Goal: Task Accomplishment & Management: Use online tool/utility

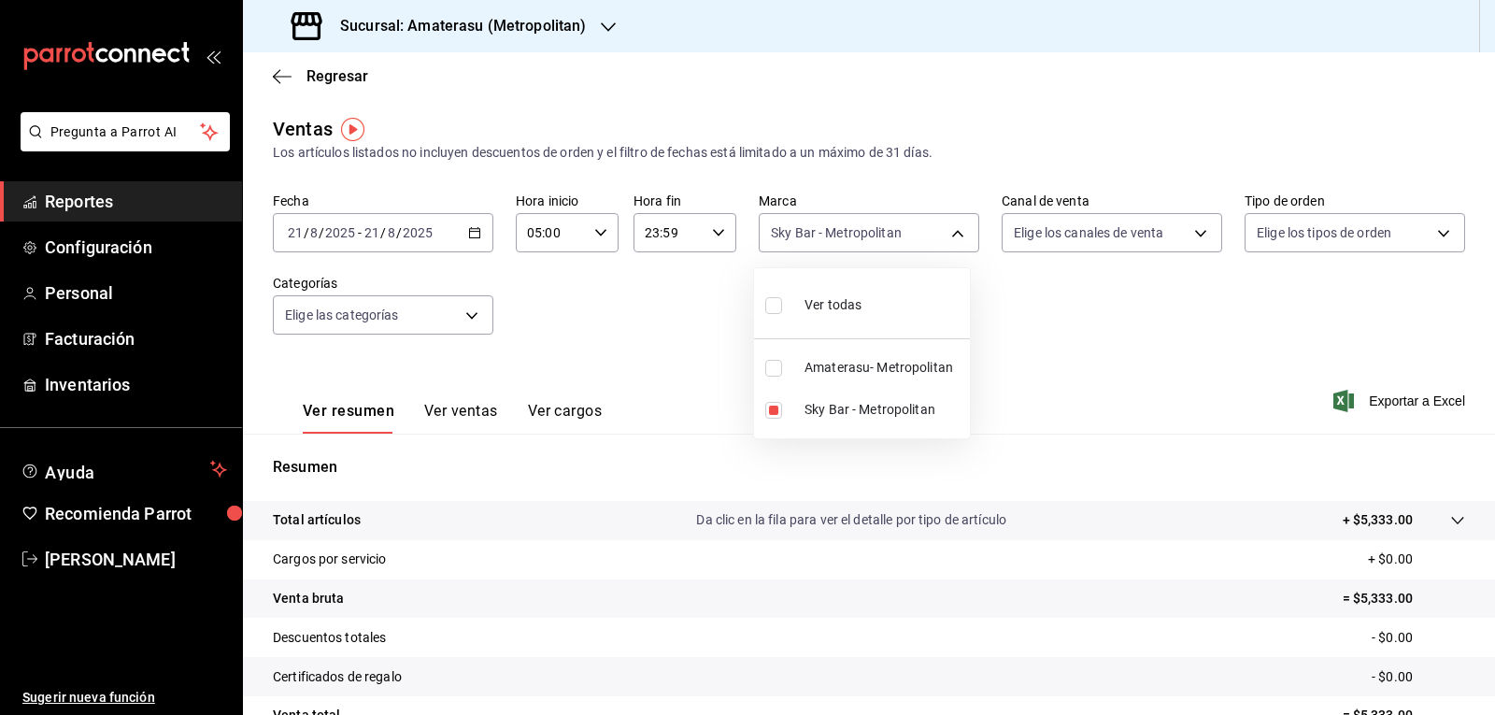
drag, startPoint x: 786, startPoint y: 229, endPoint x: 775, endPoint y: 304, distance: 75.4
click at [784, 229] on body "Pregunta a Parrot AI Reportes Configuración Personal Facturación Inventarios Ay…" at bounding box center [747, 357] width 1495 height 715
click at [768, 404] on input "checkbox" at bounding box center [773, 410] width 17 height 17
checkbox input "false"
click at [766, 369] on input "checkbox" at bounding box center [773, 368] width 17 height 17
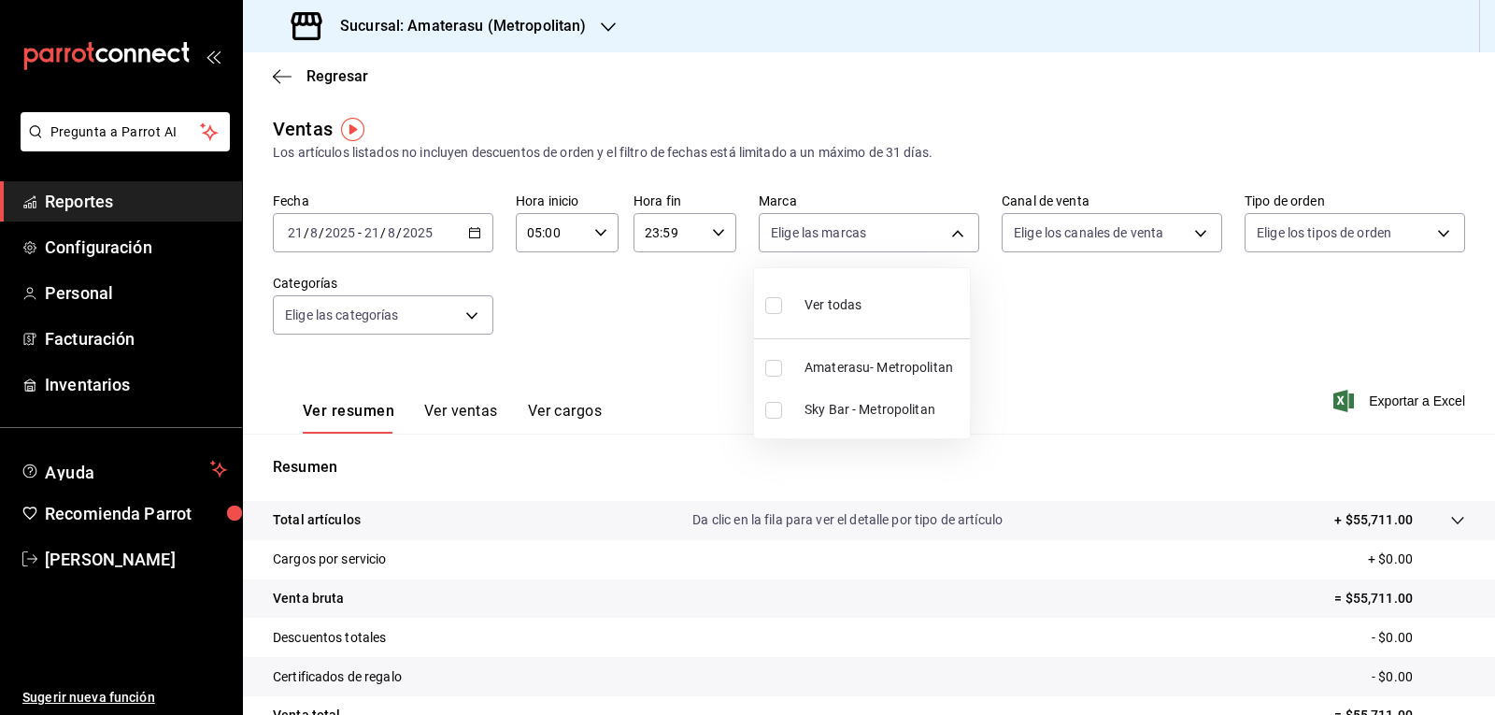
checkbox input "true"
type input "e4cd7fcb-d45b-43ae-a99f-ad4ccfcd9032"
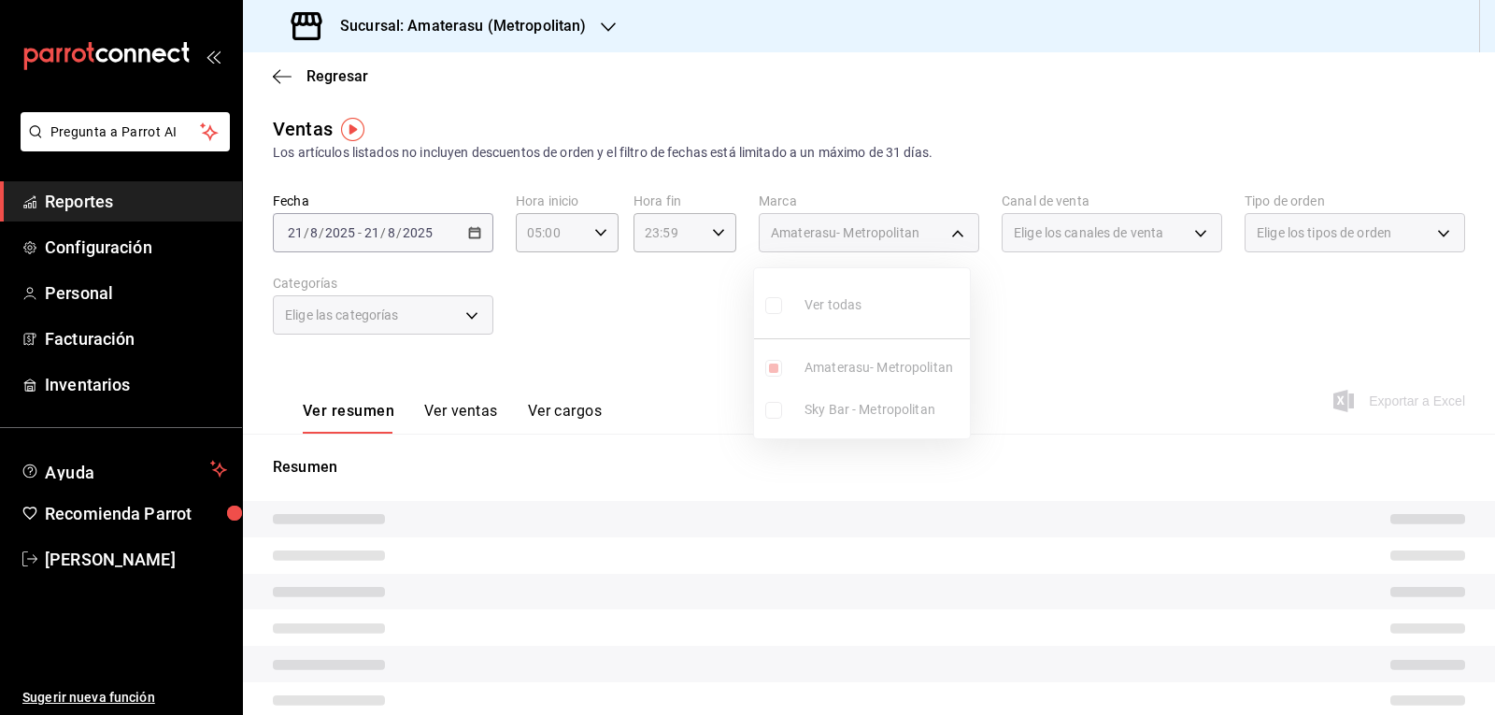
click at [1011, 361] on div at bounding box center [747, 357] width 1495 height 715
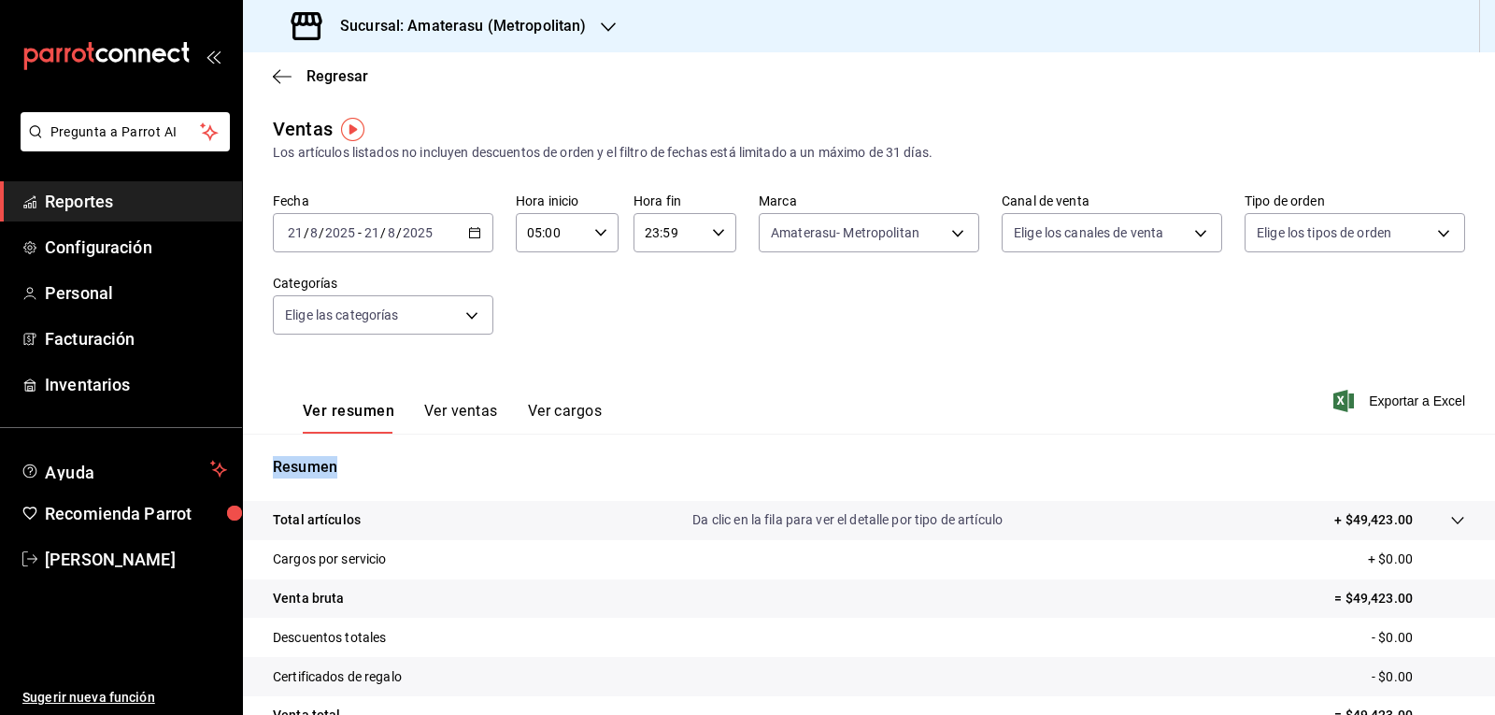
click at [1011, 361] on div "Ver resumen Ver ventas Ver cargos Exportar a Excel" at bounding box center [869, 395] width 1252 height 77
click at [796, 249] on body "Pregunta a Parrot AI Reportes Configuración Personal Facturación Inventarios Ay…" at bounding box center [747, 357] width 1495 height 715
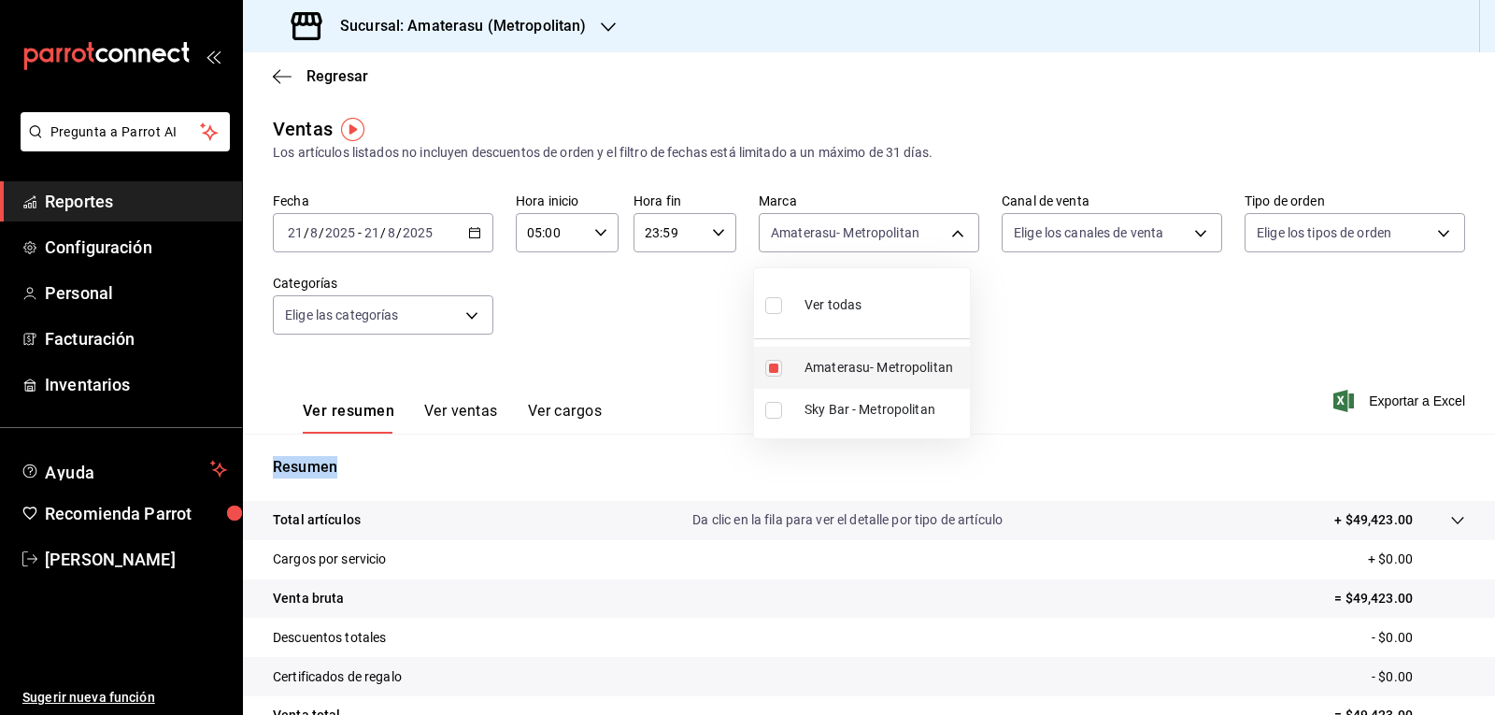
click at [770, 378] on li "Amaterasu- Metropolitan" at bounding box center [862, 368] width 216 height 42
checkbox input "false"
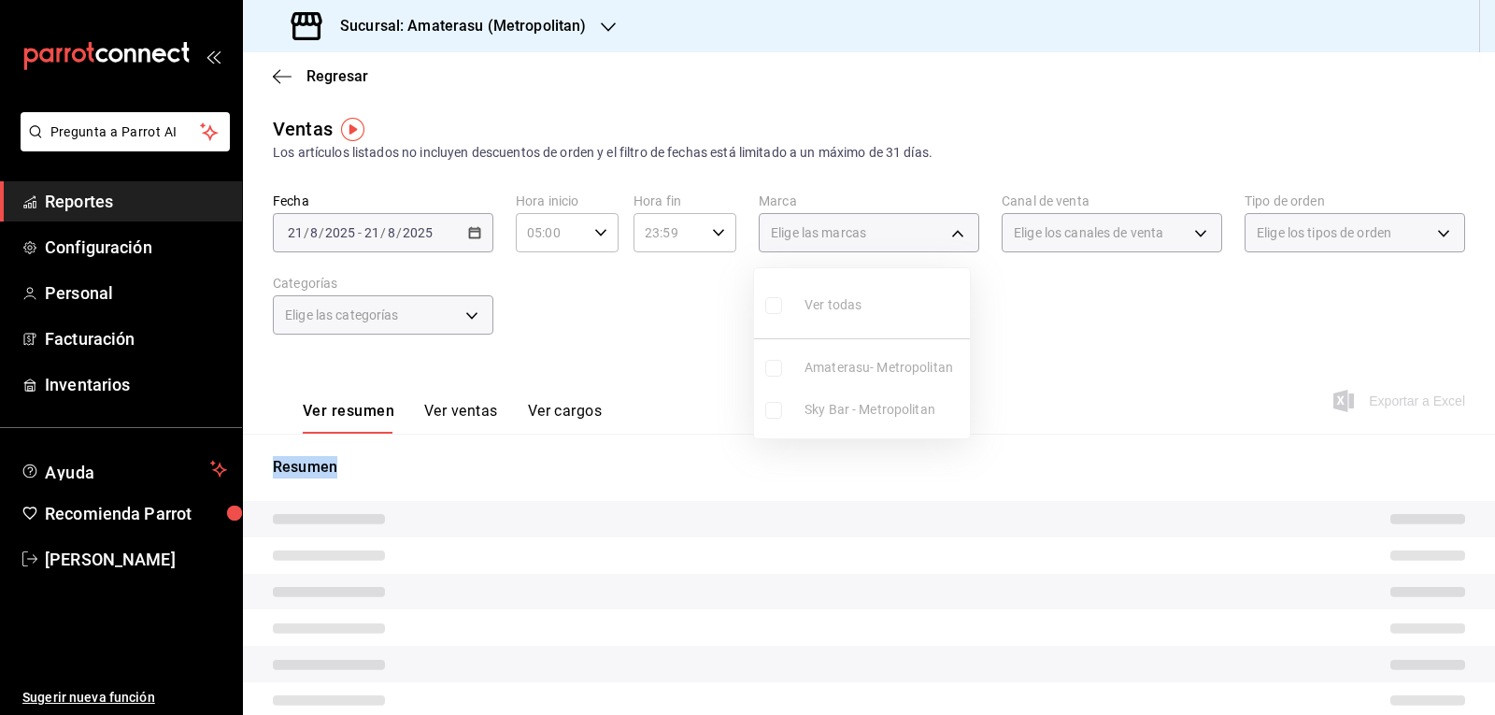
click at [773, 412] on input "checkbox" at bounding box center [773, 410] width 17 height 17
checkbox input "true"
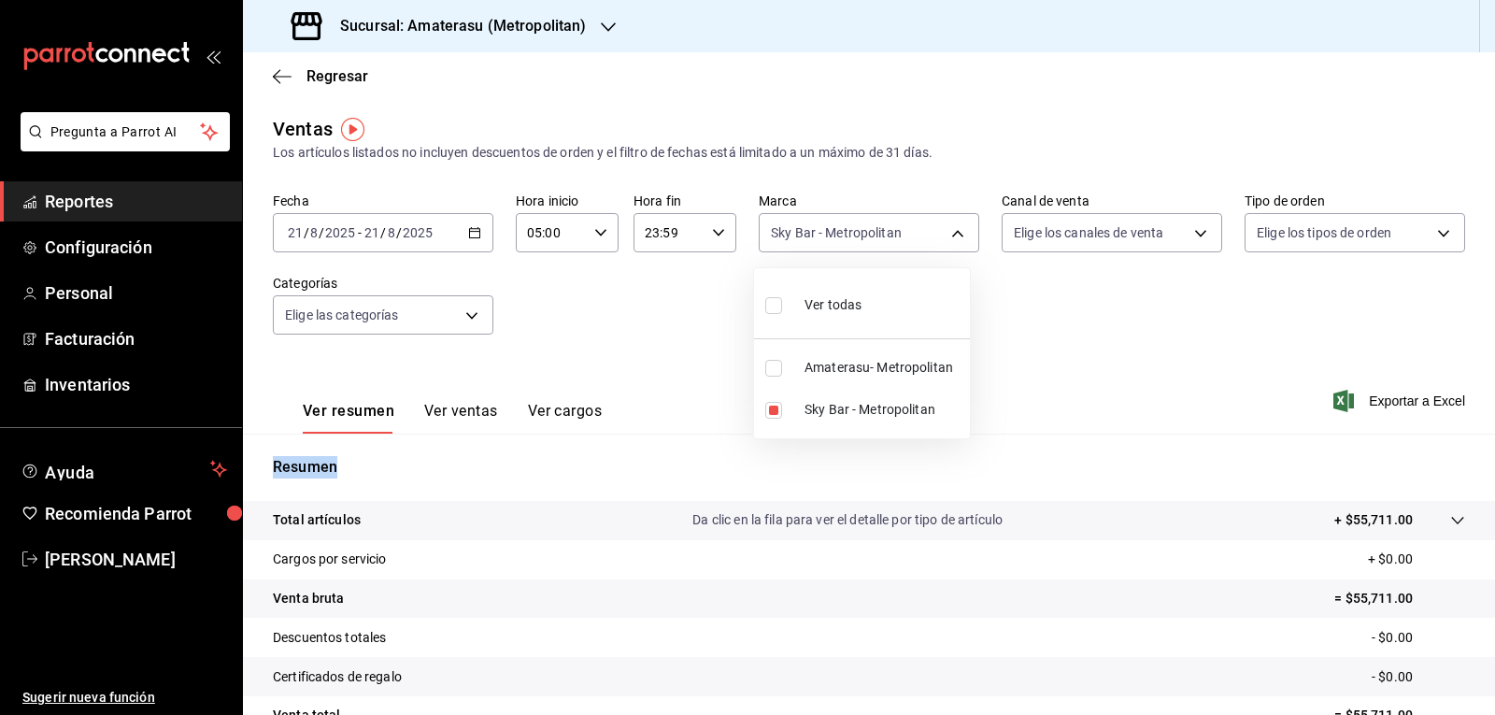
type input "f3afaab8-8c3d-4e49-a299-af9bdf6027b2"
click at [1061, 353] on div at bounding box center [747, 357] width 1495 height 715
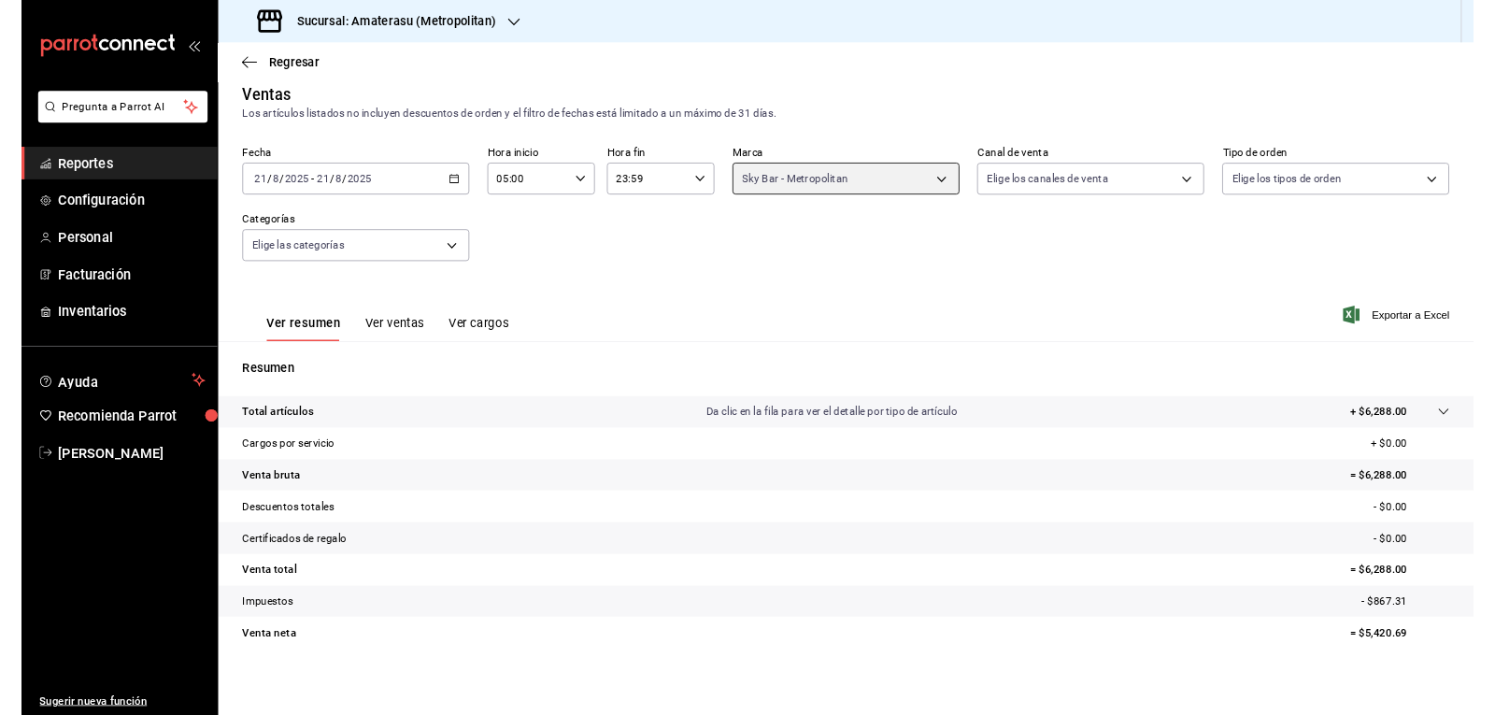
scroll to position [12, 0]
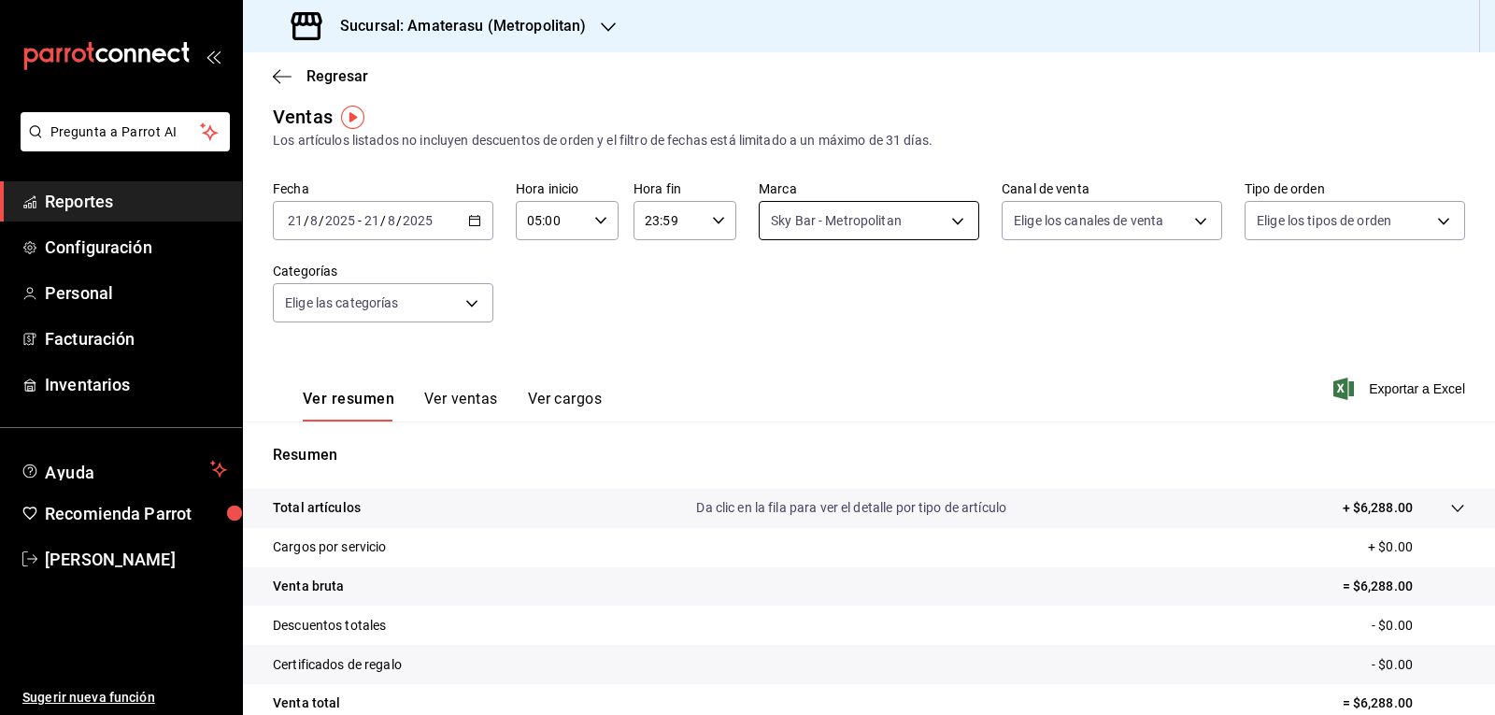
click at [800, 226] on body "Pregunta a Parrot AI Reportes Configuración Personal Facturación Inventarios Ay…" at bounding box center [747, 357] width 1495 height 715
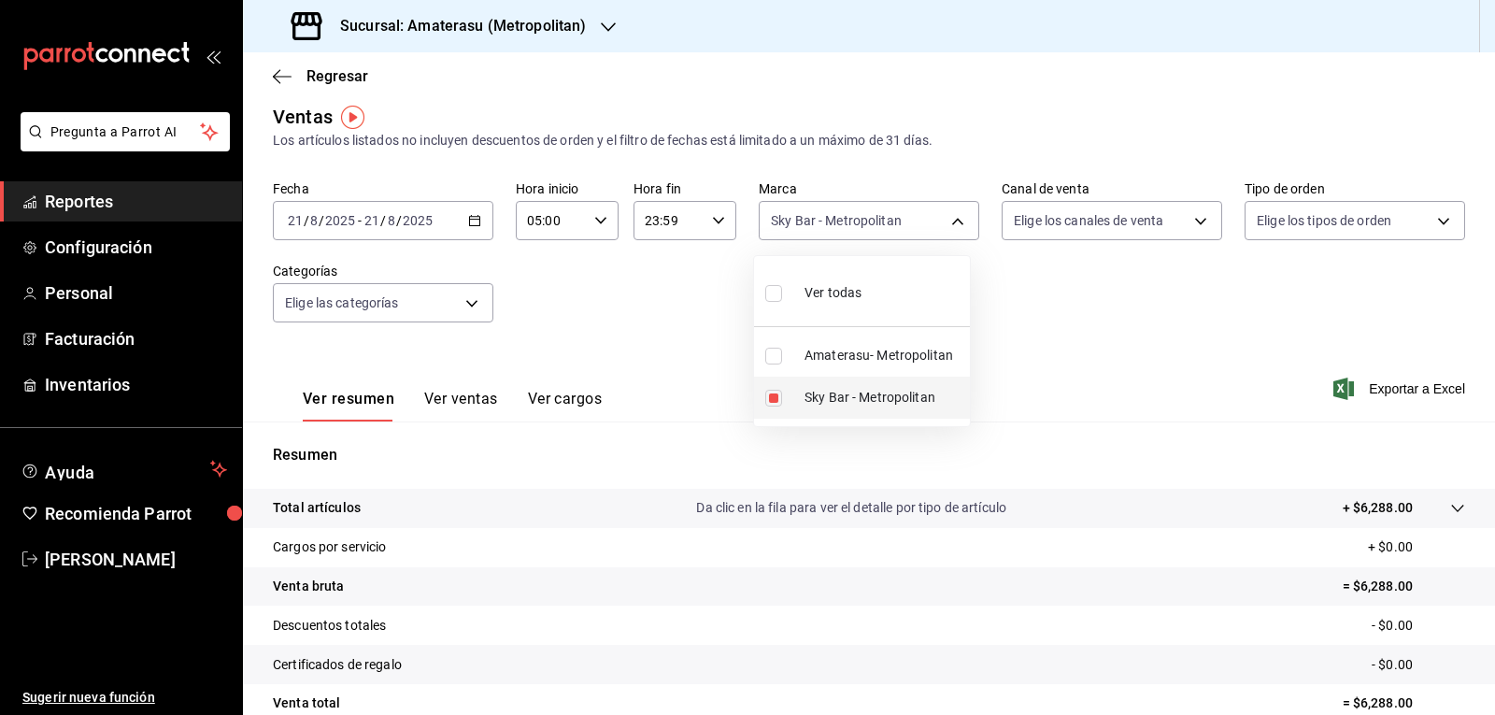
click at [778, 395] on input "checkbox" at bounding box center [773, 398] width 17 height 17
checkbox input "false"
click at [775, 357] on input "checkbox" at bounding box center [773, 356] width 17 height 17
checkbox input "true"
type input "e4cd7fcb-d45b-43ae-a99f-ad4ccfcd9032"
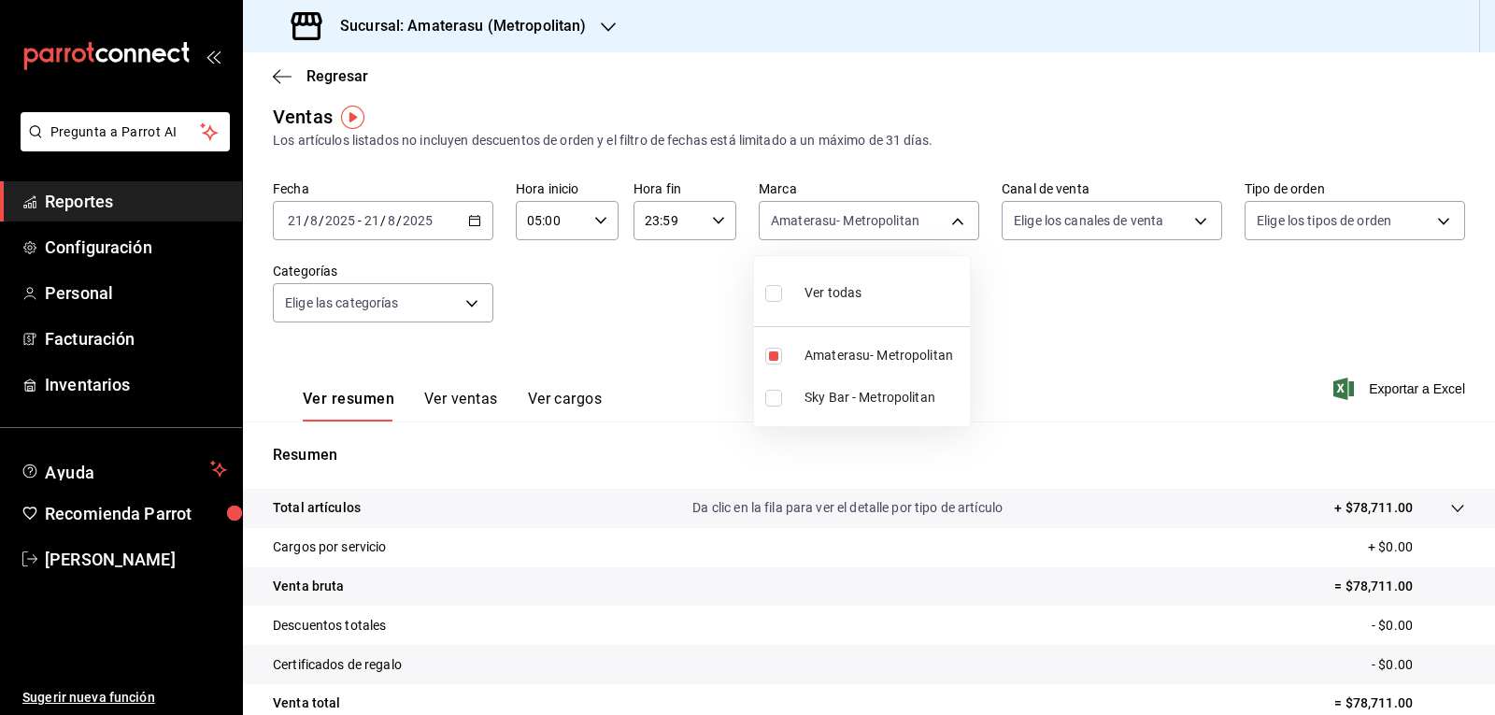
click at [1082, 341] on div at bounding box center [747, 357] width 1495 height 715
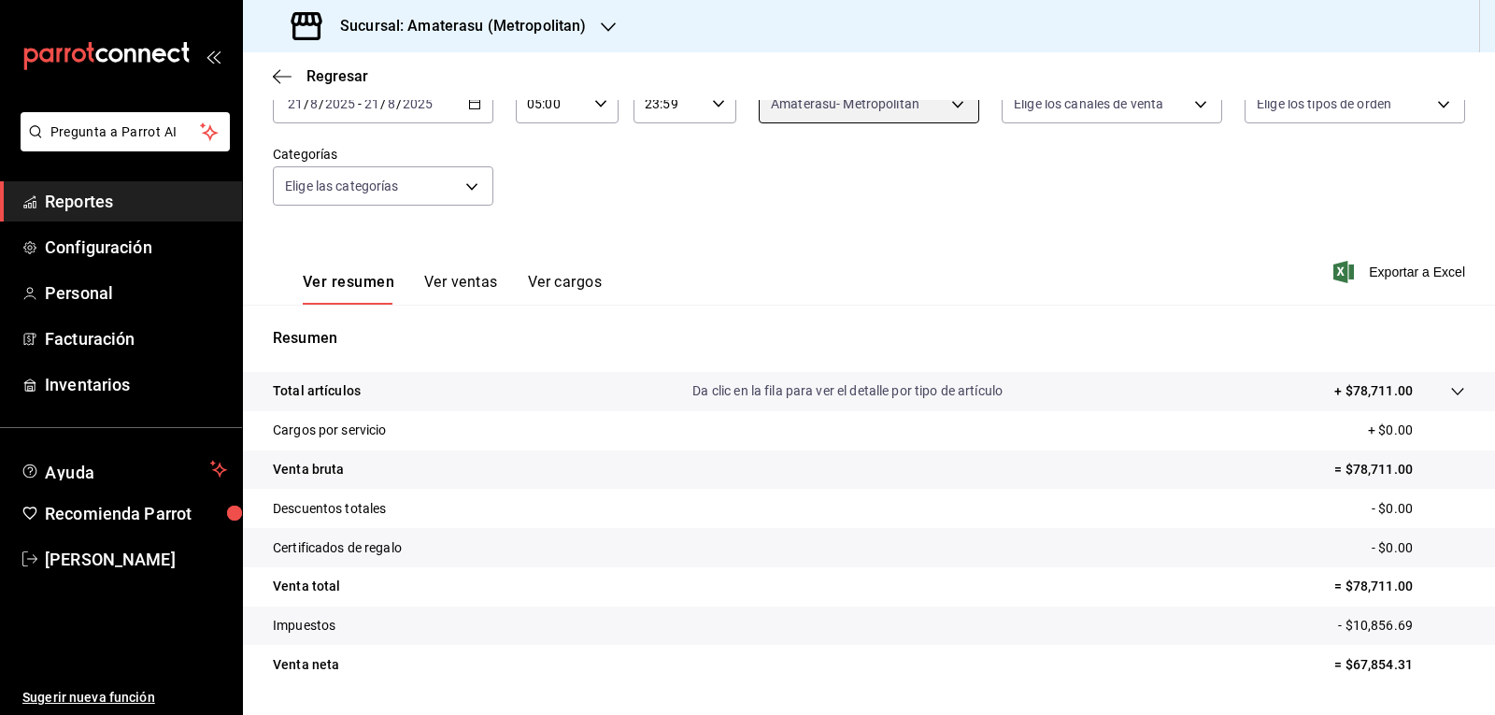
scroll to position [180, 0]
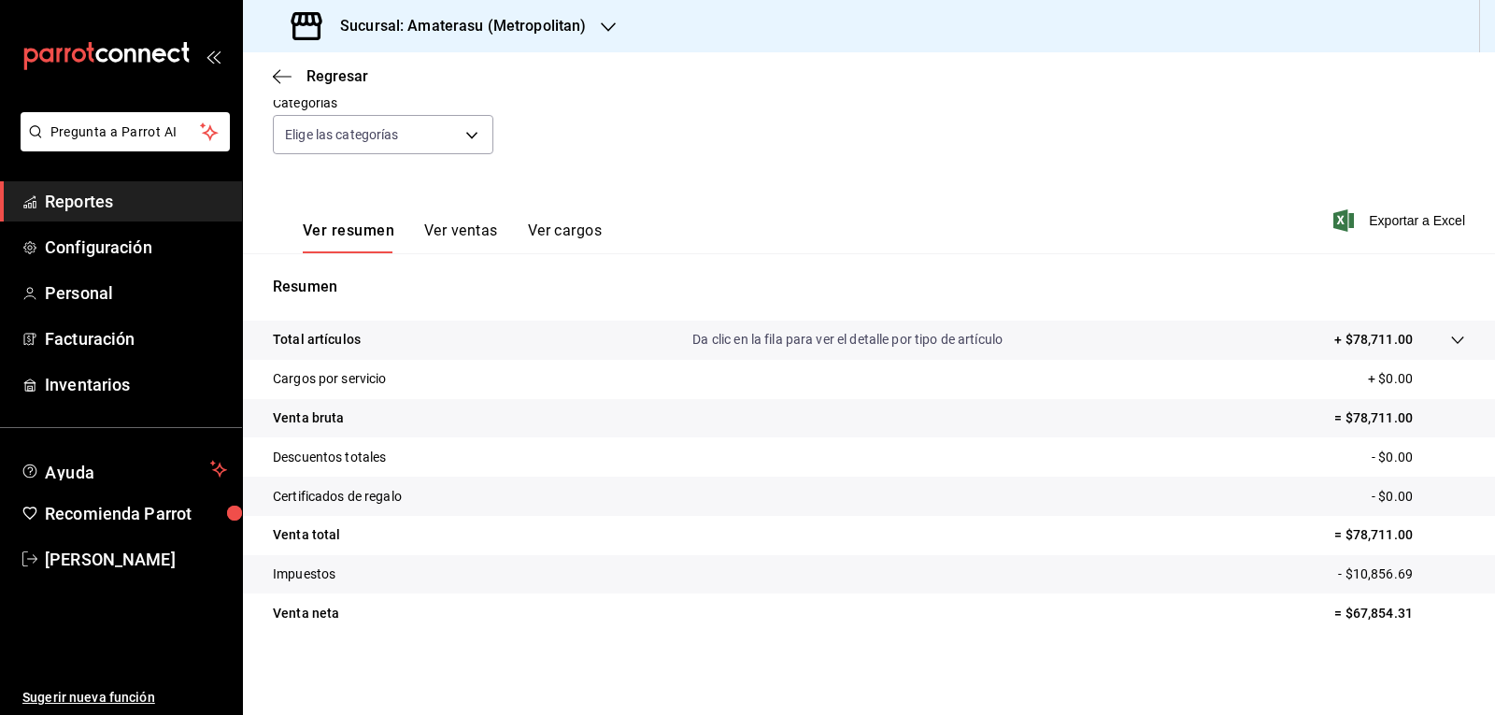
drag, startPoint x: 1202, startPoint y: 186, endPoint x: 1067, endPoint y: 209, distance: 137.5
click at [1202, 186] on div "Ver resumen Ver ventas Ver cargos Exportar a Excel" at bounding box center [869, 215] width 1252 height 77
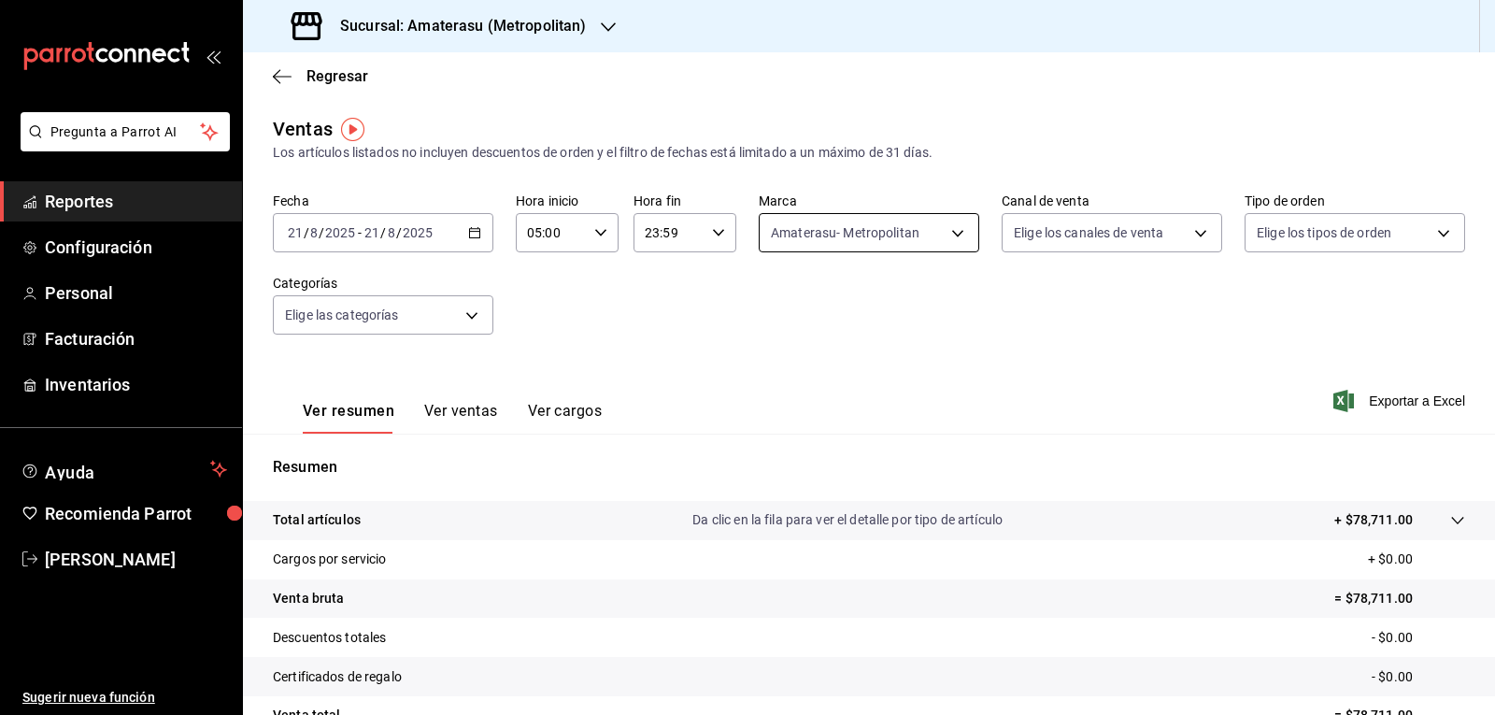
click at [835, 227] on body "Pregunta a Parrot AI Reportes Configuración Personal Facturación Inventarios Ay…" at bounding box center [747, 357] width 1495 height 715
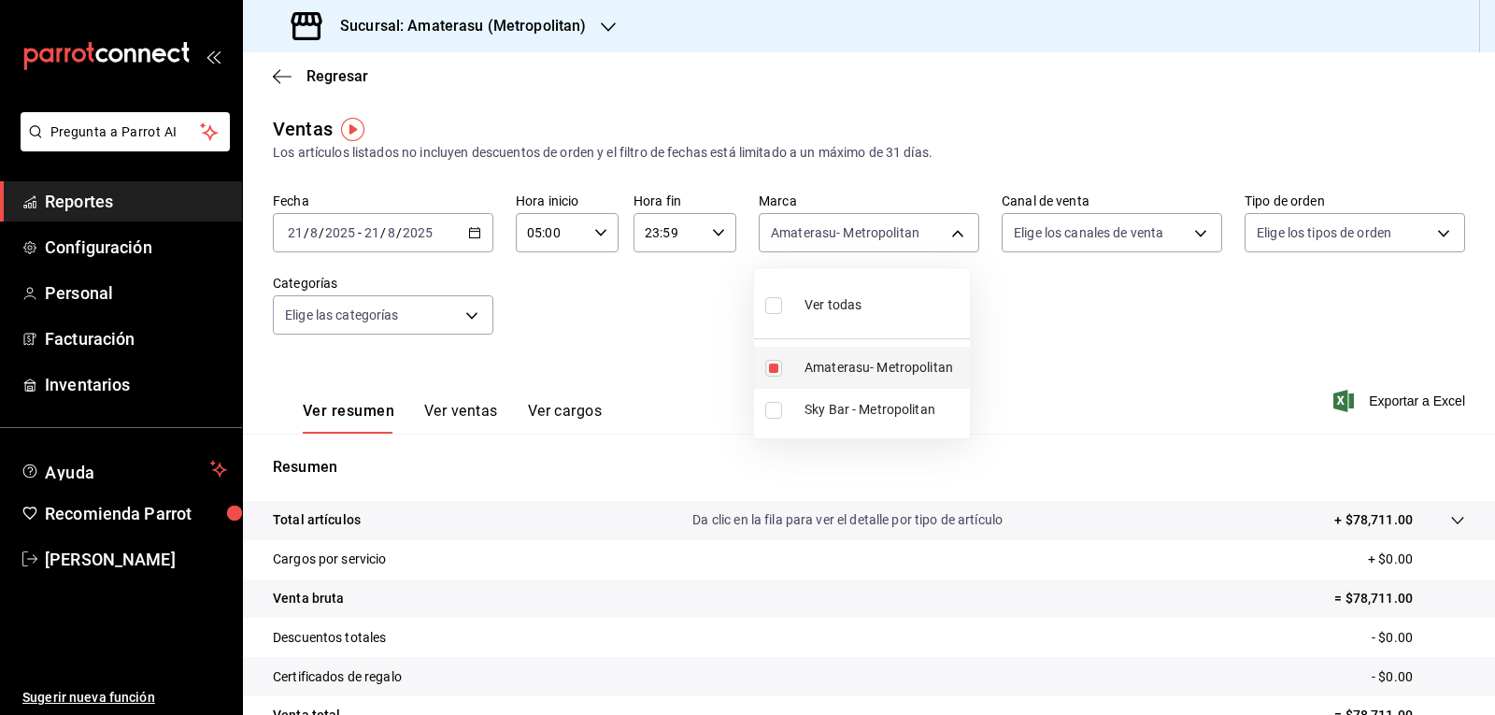
click at [768, 368] on input "checkbox" at bounding box center [773, 368] width 17 height 17
checkbox input "false"
click at [777, 408] on input "checkbox" at bounding box center [773, 410] width 17 height 17
checkbox input "true"
type input "f3afaab8-8c3d-4e49-a299-af9bdf6027b2"
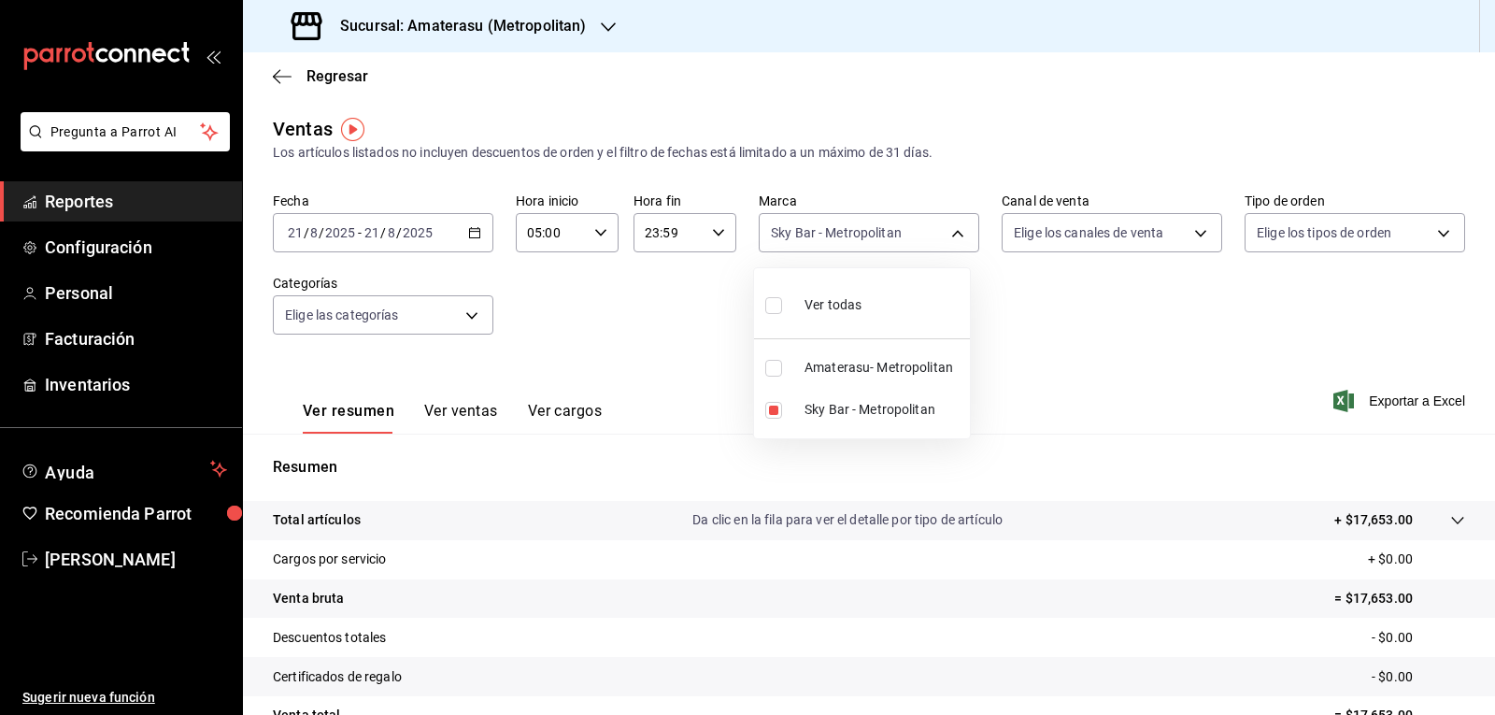
click at [1036, 358] on div at bounding box center [747, 357] width 1495 height 715
click at [1036, 358] on div "Ver resumen Ver ventas Ver cargos Exportar a Excel" at bounding box center [869, 395] width 1252 height 77
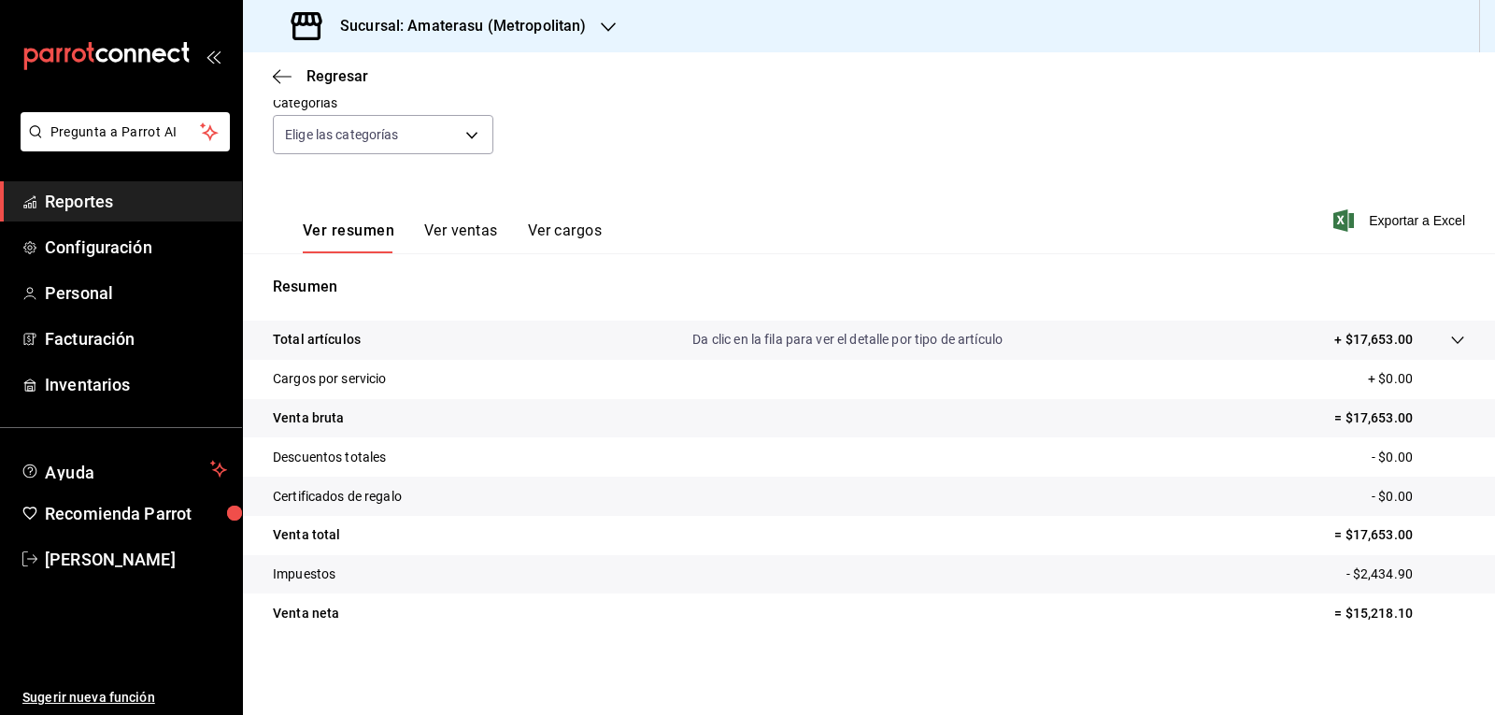
scroll to position [12, 0]
